Goal: Task Accomplishment & Management: Manage account settings

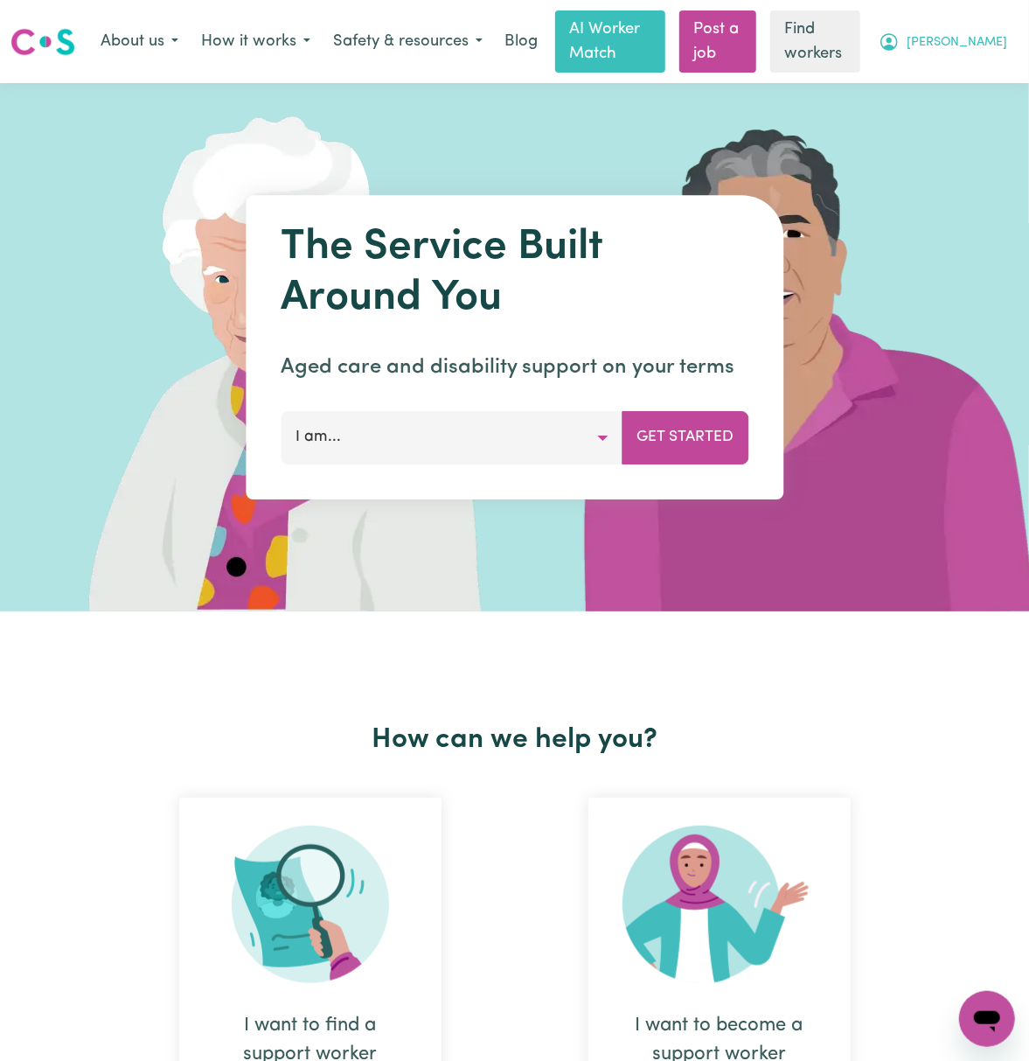
click at [1001, 49] on span "[PERSON_NAME]" at bounding box center [957, 42] width 101 height 19
click at [1000, 108] on link "Logout" at bounding box center [949, 111] width 138 height 33
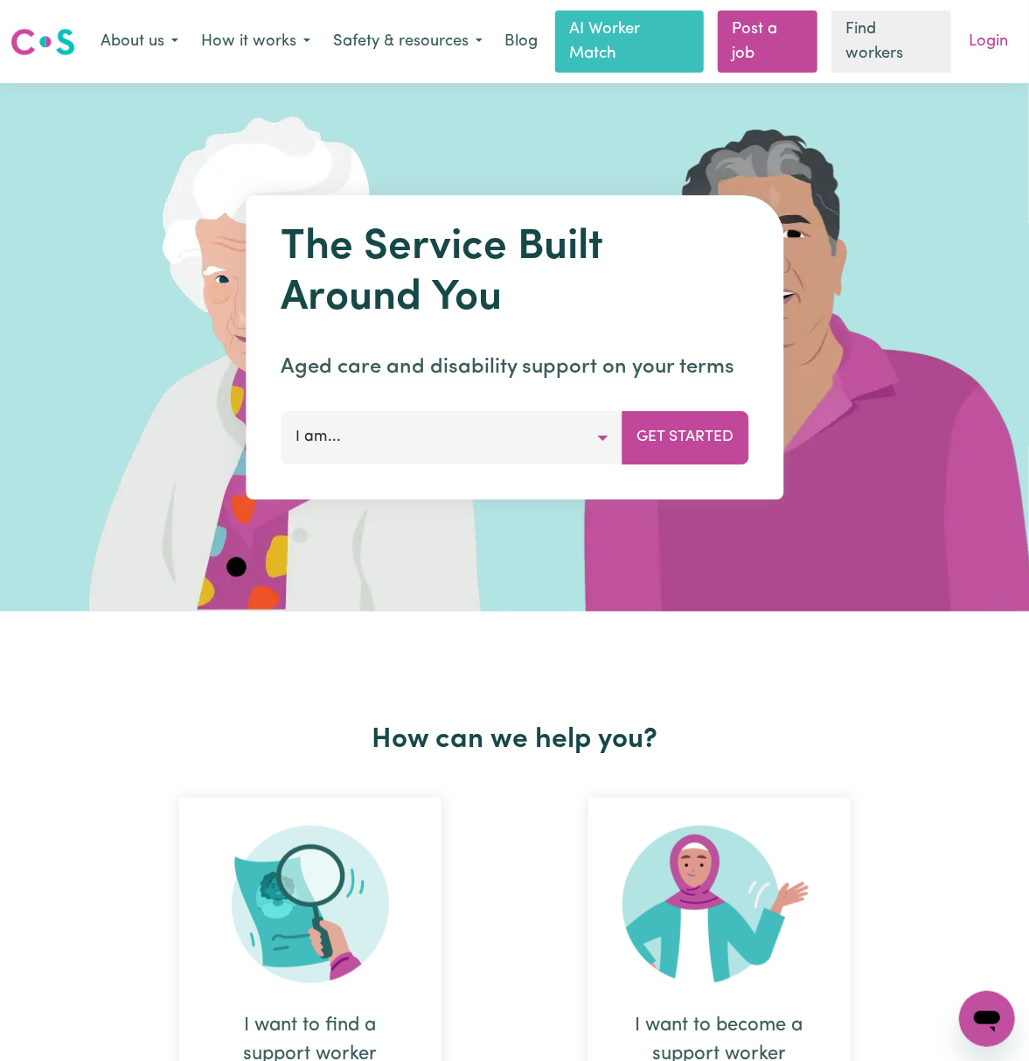
click at [998, 54] on link "Login" at bounding box center [988, 42] width 60 height 38
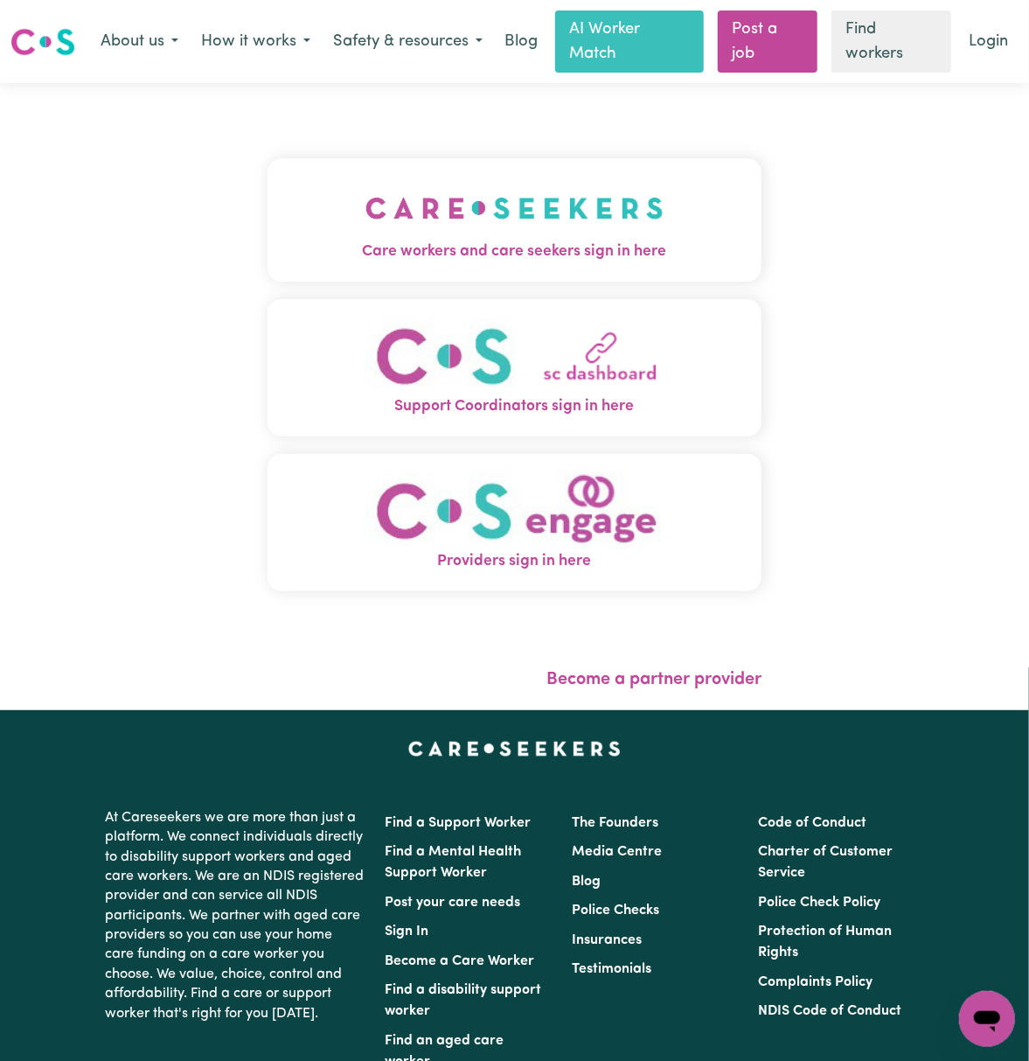
click at [385, 208] on img "Care workers and care seekers sign in here" at bounding box center [515, 208] width 298 height 65
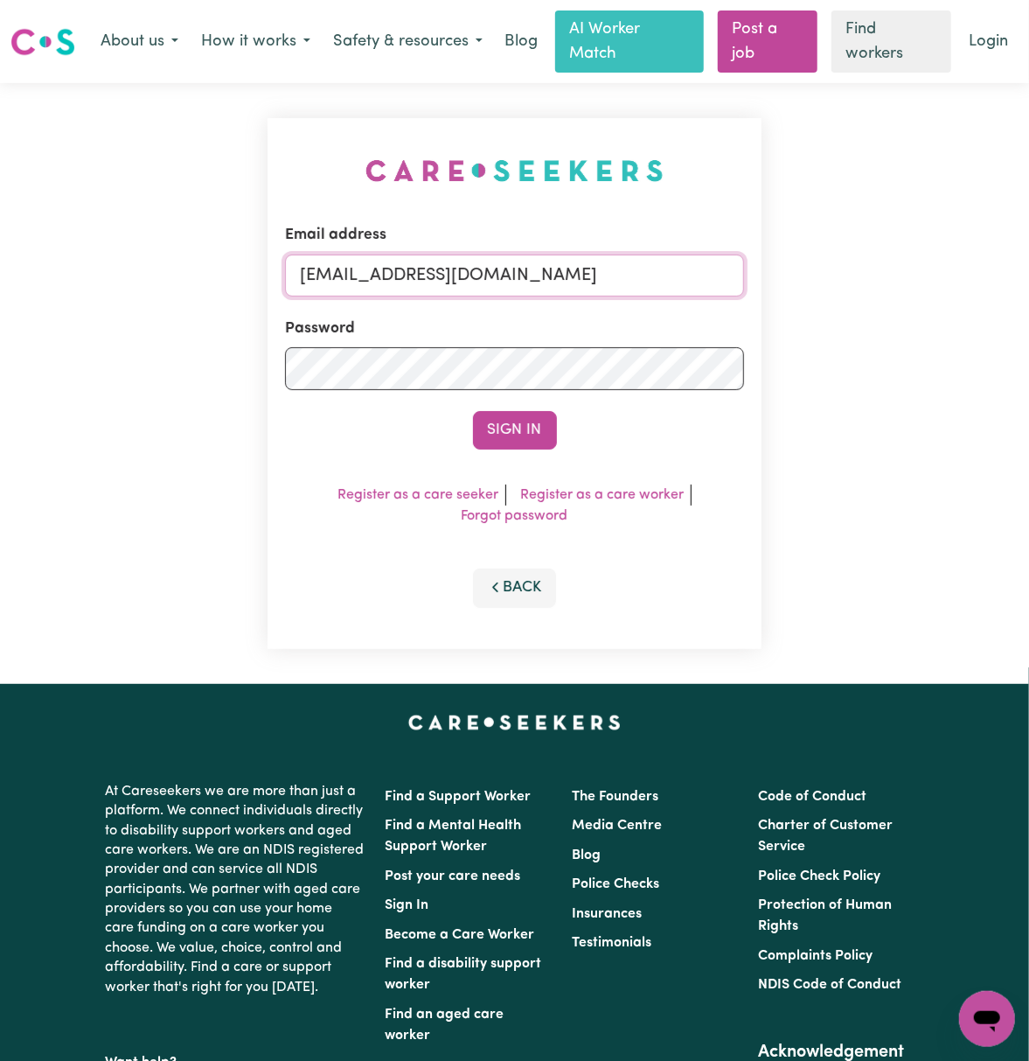
drag, startPoint x: 375, startPoint y: 274, endPoint x: 383, endPoint y: 278, distance: 9.0
click at [375, 275] on input "[EMAIL_ADDRESS][DOMAIN_NAME]" at bounding box center [514, 275] width 459 height 42
drag, startPoint x: 389, startPoint y: 274, endPoint x: 1181, endPoint y: 273, distance: 791.4
click at [1029, 273] on html "Menu About us How it works Safety & resources Blog AI Worker Match Post a job F…" at bounding box center [514, 737] width 1029 height 1475
type input "superuser~[EMAIL_ADDRESS][DOMAIN_NAME]"
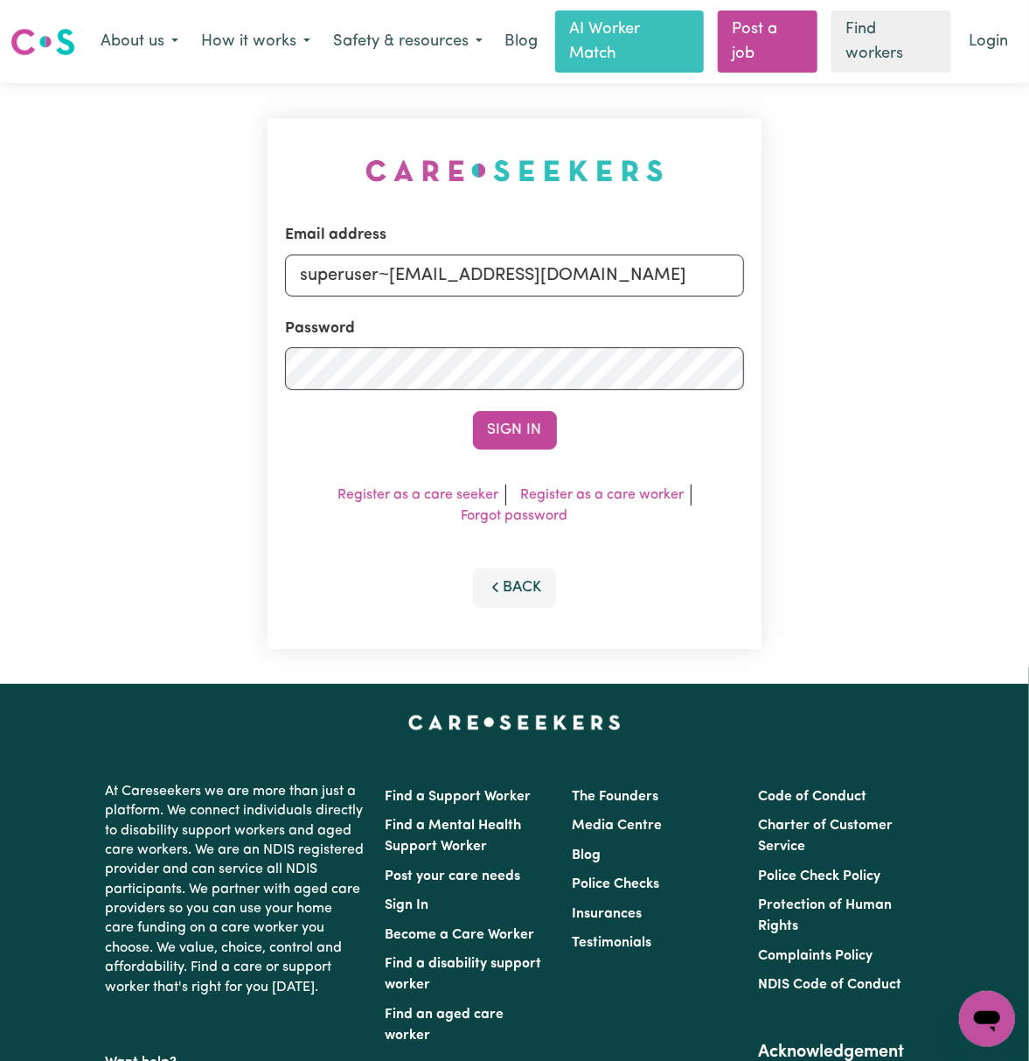
click at [473, 411] on button "Sign In" at bounding box center [515, 430] width 84 height 38
